Goal: Task Accomplishment & Management: Manage account settings

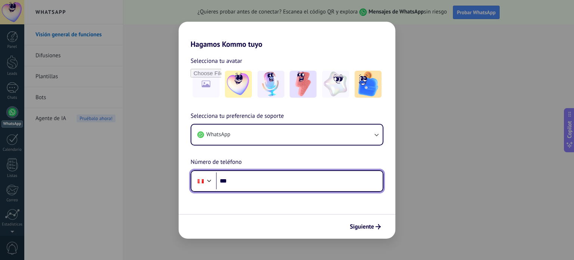
click at [260, 176] on input "***" at bounding box center [299, 180] width 167 height 17
type input "**********"
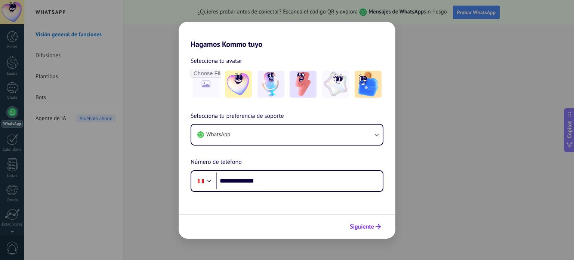
click at [374, 227] on span "Siguiente" at bounding box center [362, 226] width 24 height 5
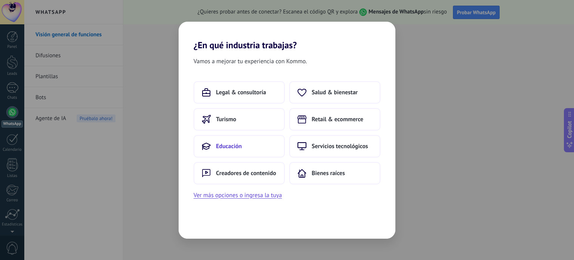
click at [255, 148] on button "Educación" at bounding box center [239, 146] width 91 height 22
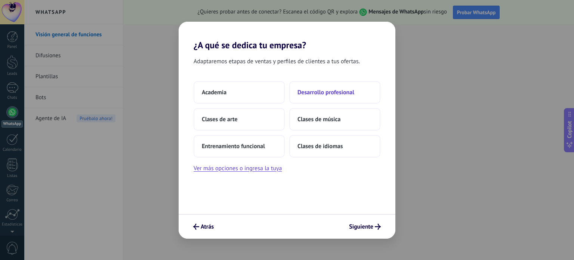
click at [333, 92] on span "Desarrollo profesional" at bounding box center [325, 92] width 57 height 7
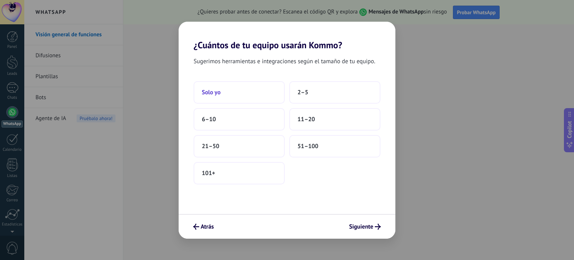
click at [226, 95] on button "Solo yo" at bounding box center [239, 92] width 91 height 22
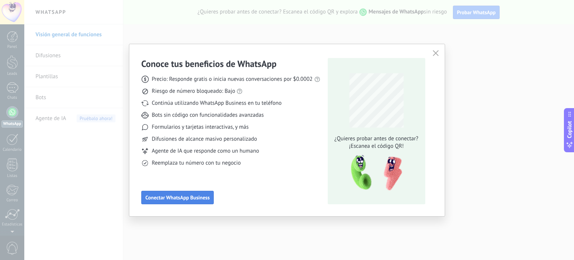
click at [202, 197] on span "Conectar WhatsApp Business" at bounding box center [177, 197] width 64 height 5
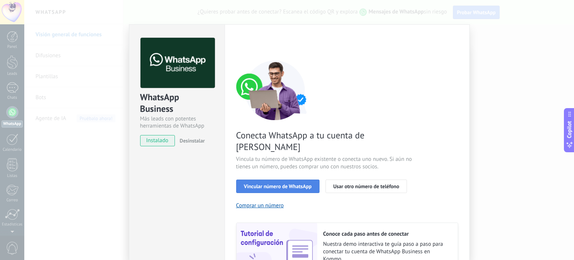
click at [305, 183] on span "Vincular número de WhatsApp" at bounding box center [278, 185] width 68 height 5
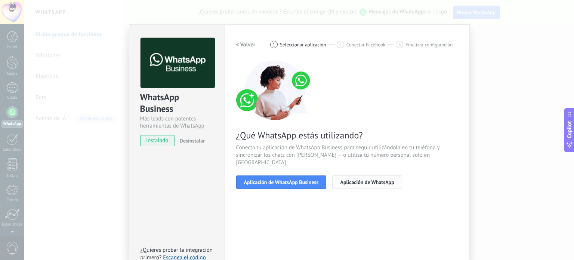
click at [372, 179] on span "Aplicación de WhatsApp" at bounding box center [367, 181] width 54 height 5
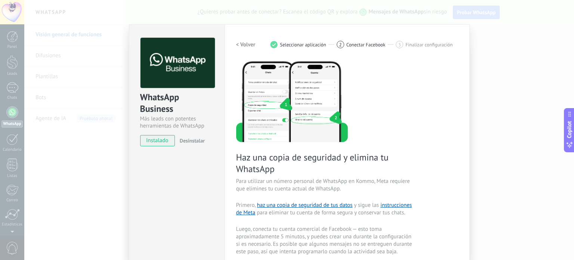
click at [494, 53] on div "WhatsApp Business Más leads con potentes herramientas de WhatsApp instalado Des…" at bounding box center [299, 130] width 550 height 260
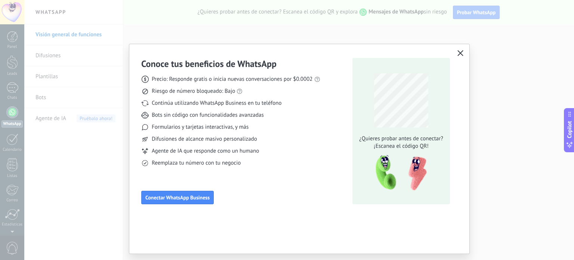
click at [460, 52] on icon "button" at bounding box center [460, 53] width 6 height 6
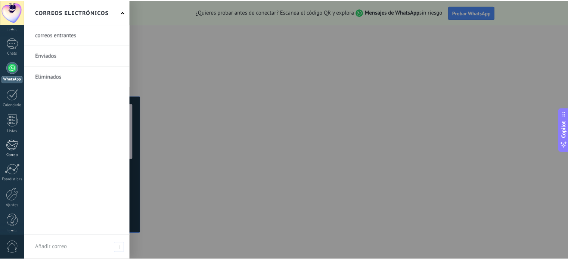
scroll to position [51, 0]
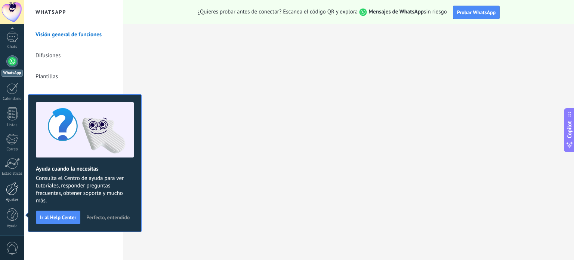
click at [14, 188] on div at bounding box center [12, 188] width 13 height 13
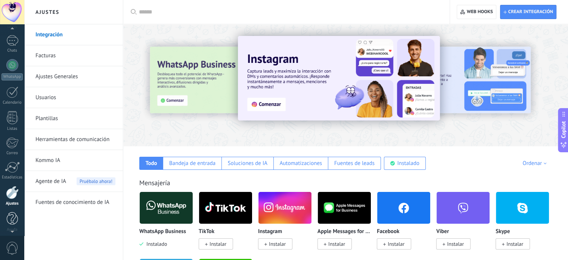
scroll to position [51, 0]
click at [60, 77] on link "Ajustes Generales" at bounding box center [75, 76] width 80 height 21
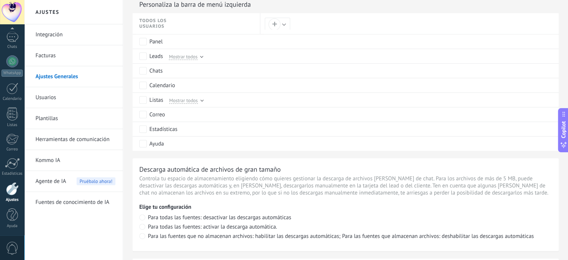
scroll to position [378, 0]
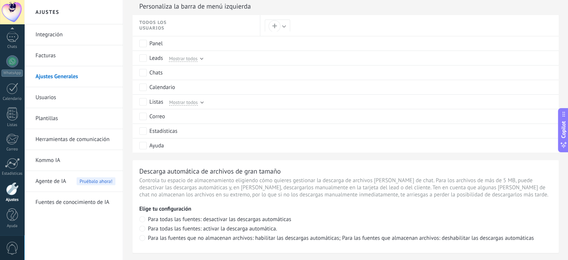
click at [86, 37] on link "Integración" at bounding box center [75, 34] width 80 height 21
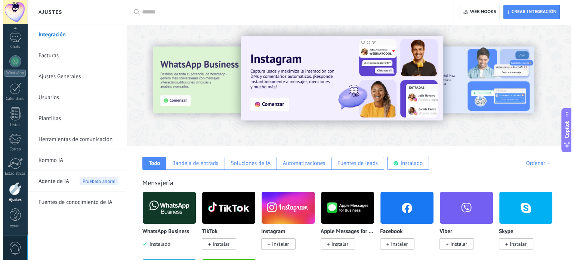
scroll to position [75, 0]
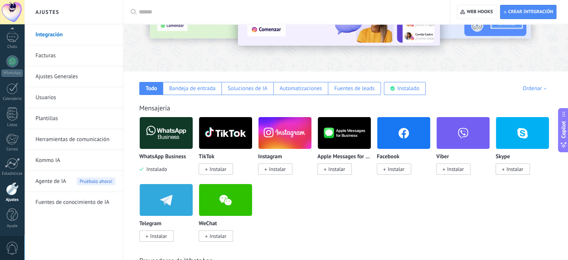
click at [166, 171] on span "Instalado" at bounding box center [155, 168] width 24 height 7
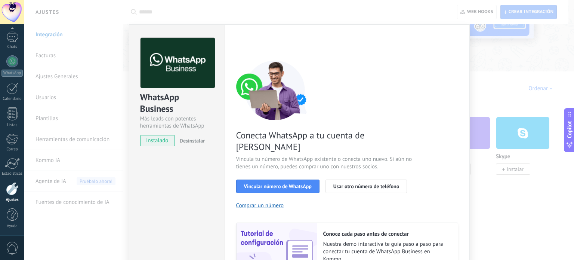
click at [186, 143] on span "Desinstalar" at bounding box center [192, 140] width 25 height 7
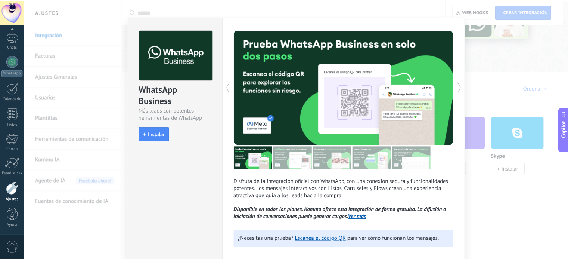
scroll to position [0, 0]
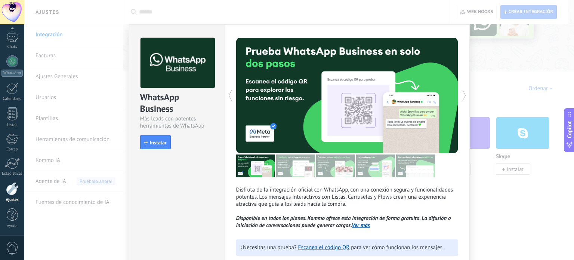
click at [510, 87] on div "WhatsApp Business Más leads con potentes herramientas de WhatsApp install Insta…" at bounding box center [299, 130] width 550 height 260
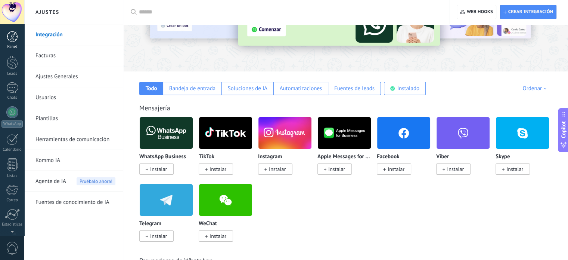
click at [11, 39] on div at bounding box center [12, 36] width 11 height 11
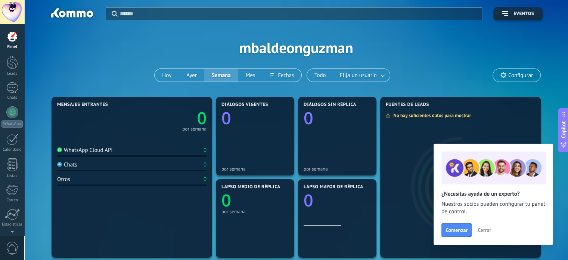
click at [493, 230] on button "Cerrar" at bounding box center [484, 229] width 20 height 11
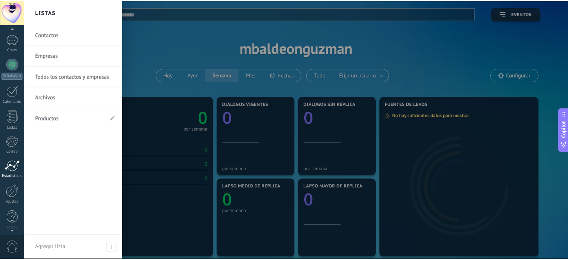
scroll to position [51, 0]
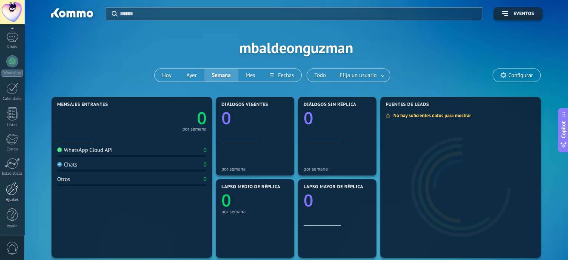
click at [11, 193] on div at bounding box center [12, 188] width 13 height 13
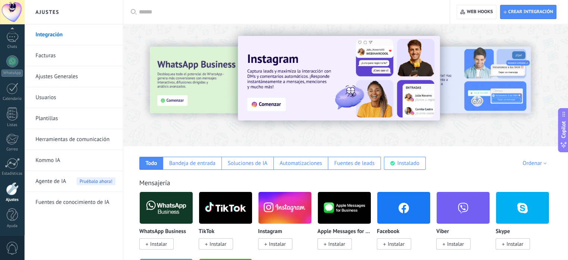
click at [62, 53] on link "Facturas" at bounding box center [75, 55] width 80 height 21
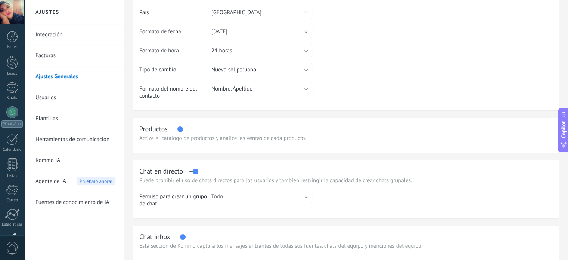
click at [179, 129] on label at bounding box center [178, 129] width 9 height 0
click at [194, 171] on label at bounding box center [193, 171] width 9 height 0
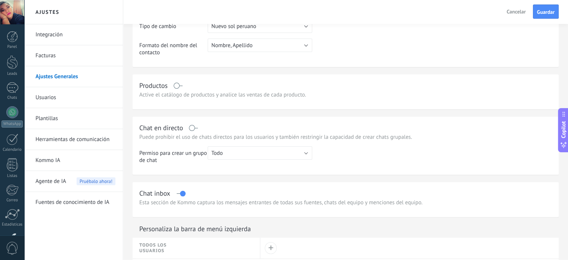
scroll to position [187, 0]
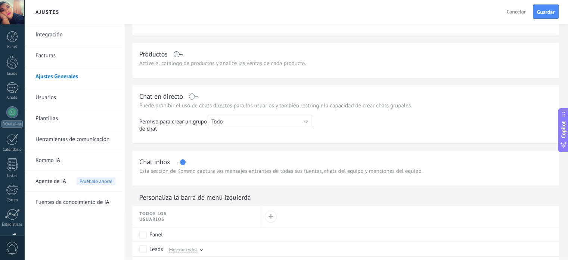
click at [183, 162] on label at bounding box center [181, 162] width 9 height 0
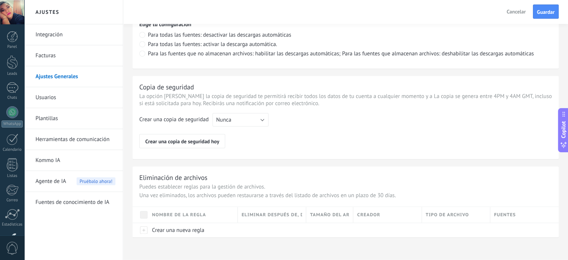
scroll to position [564, 0]
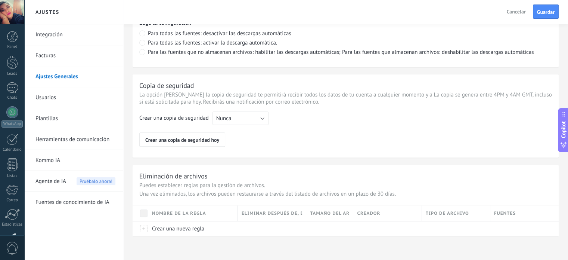
click at [179, 213] on span "Nombre de la regla" at bounding box center [179, 213] width 54 height 7
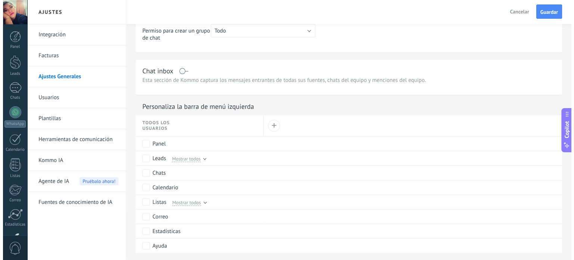
scroll to position [266, 0]
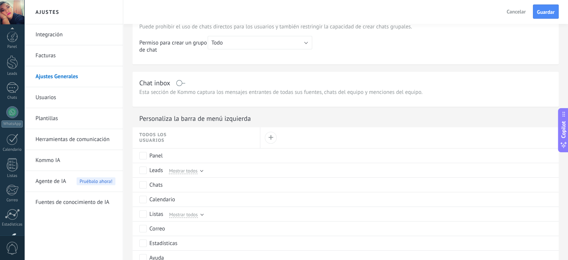
click at [16, 9] on div at bounding box center [12, 12] width 24 height 24
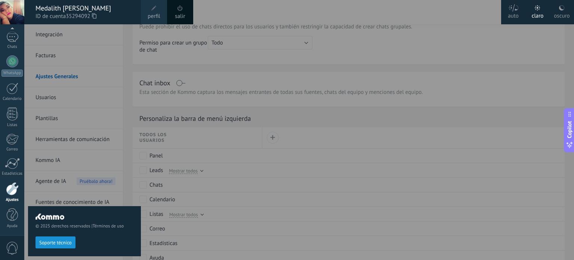
click at [153, 13] on span "perfil" at bounding box center [154, 16] width 12 height 8
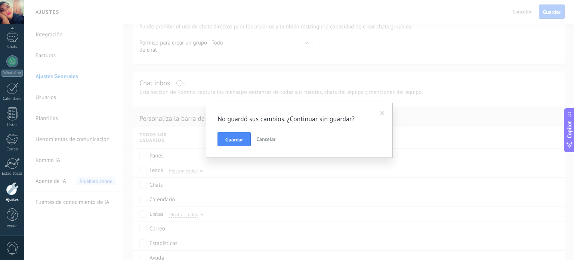
click at [266, 139] on span "Cancelar" at bounding box center [265, 139] width 19 height 7
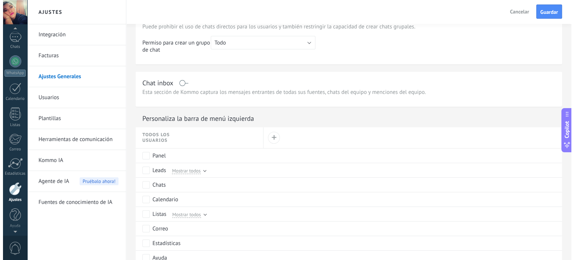
scroll to position [35, 0]
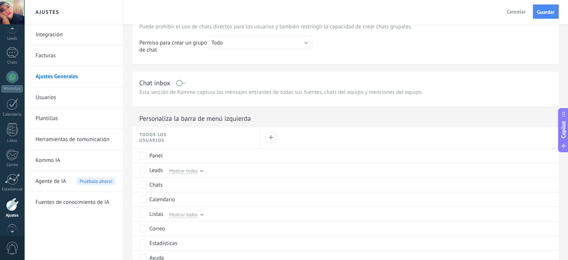
click at [8, 16] on div at bounding box center [12, 12] width 24 height 24
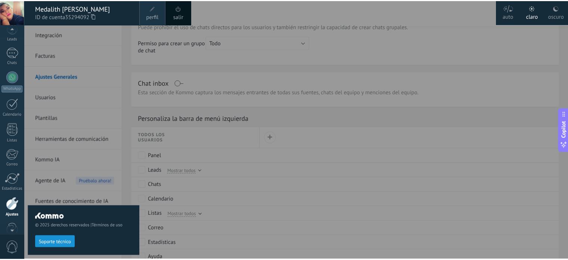
scroll to position [51, 0]
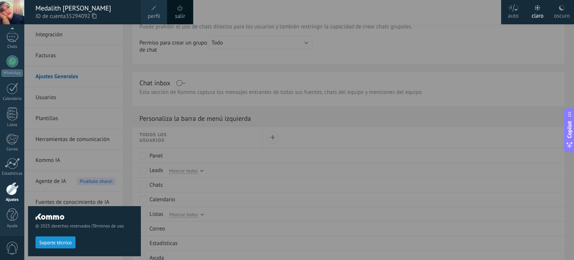
click at [158, 12] on span at bounding box center [154, 8] width 8 height 8
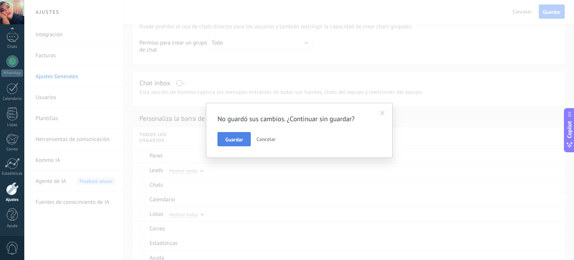
click at [239, 140] on span "Guardar" at bounding box center [234, 139] width 18 height 5
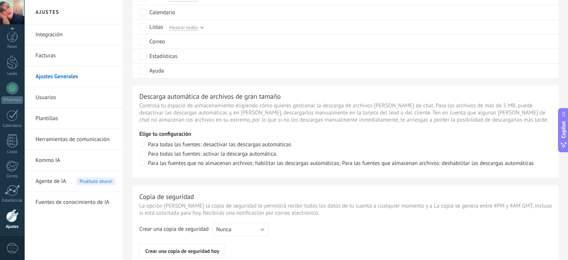
scroll to position [27, 0]
click at [17, 14] on div at bounding box center [12, 12] width 24 height 24
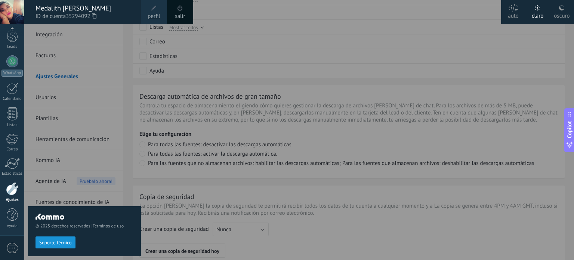
click at [182, 13] on link "salir" at bounding box center [180, 16] width 10 height 8
